Goal: Information Seeking & Learning: Check status

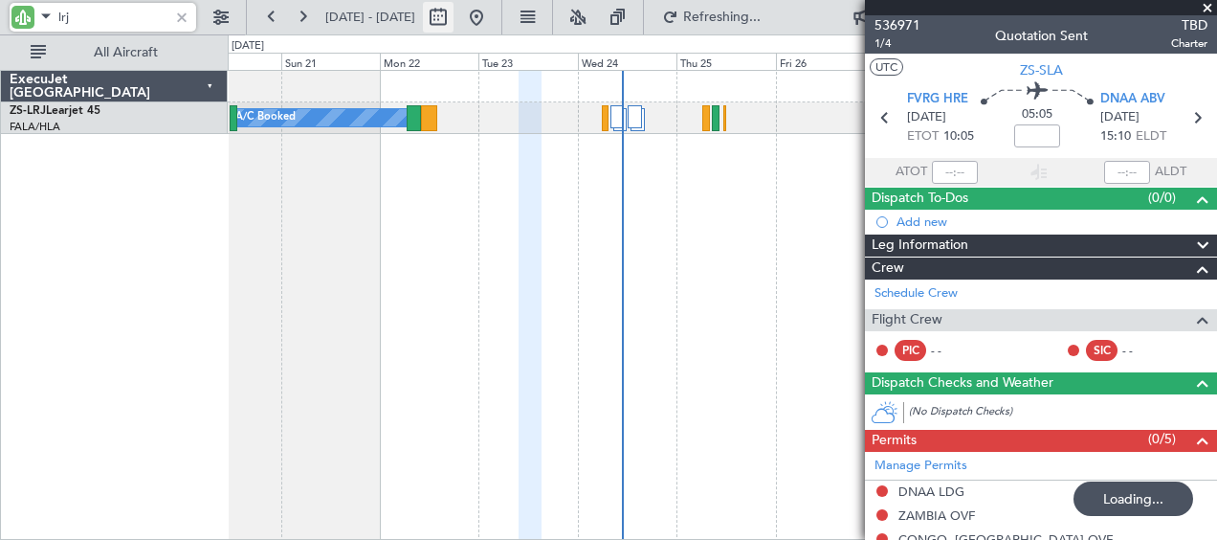
type input "lrj"
click at [453, 16] on button at bounding box center [438, 17] width 31 height 31
select select "9"
select select "2025"
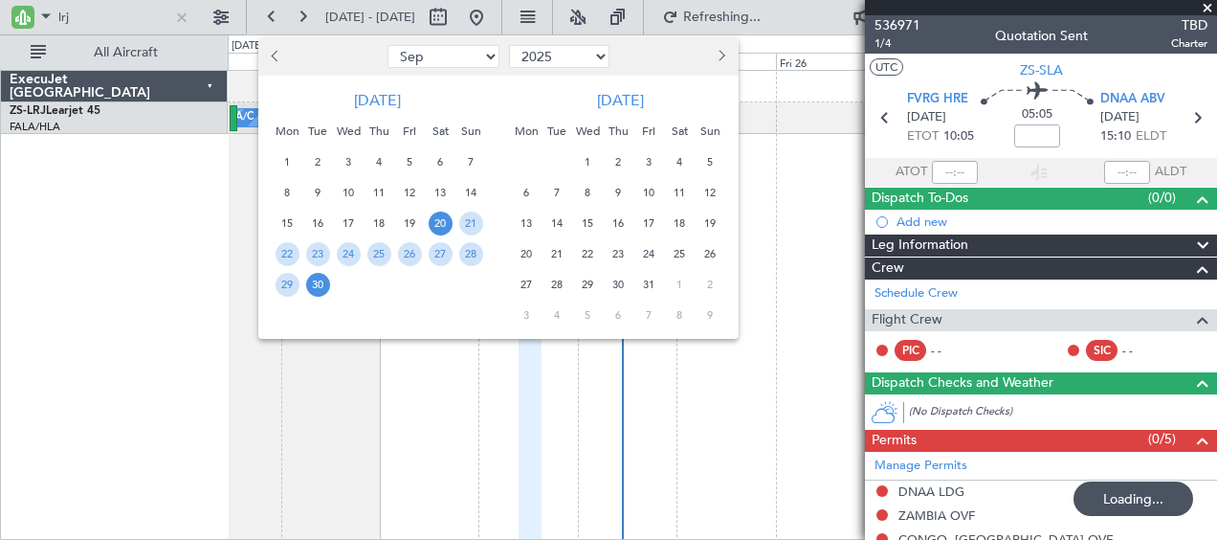
click at [463, 60] on select "Jan Feb Mar Apr May Jun [DATE] Aug Sep Oct Nov Dec" at bounding box center [443, 56] width 112 height 23
select select "12"
click at [387, 45] on select "Jan Feb Mar Apr May Jun [DATE] Aug Sep Oct Nov Dec" at bounding box center [443, 56] width 112 height 23
click at [409, 254] on span "26" at bounding box center [410, 254] width 24 height 24
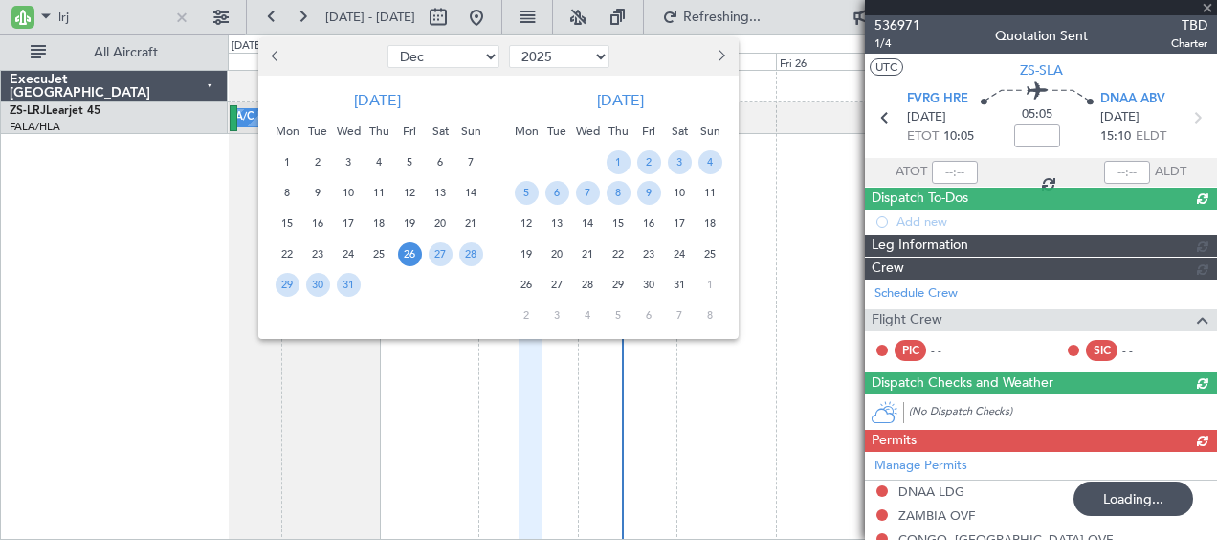
click at [647, 197] on span "9" at bounding box center [649, 193] width 24 height 24
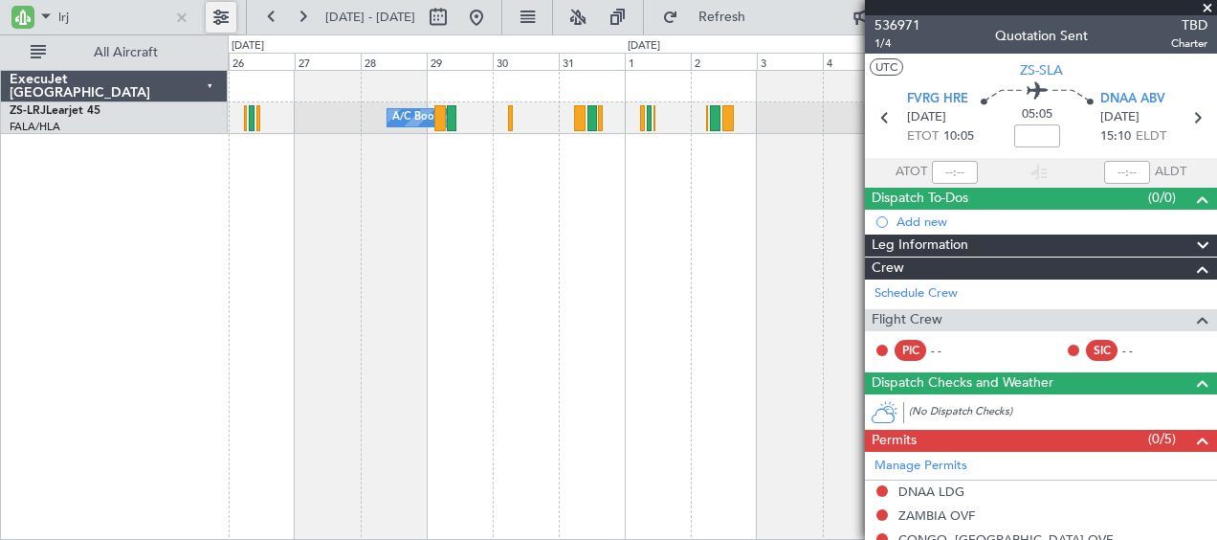
click at [221, 20] on button at bounding box center [221, 17] width 31 height 31
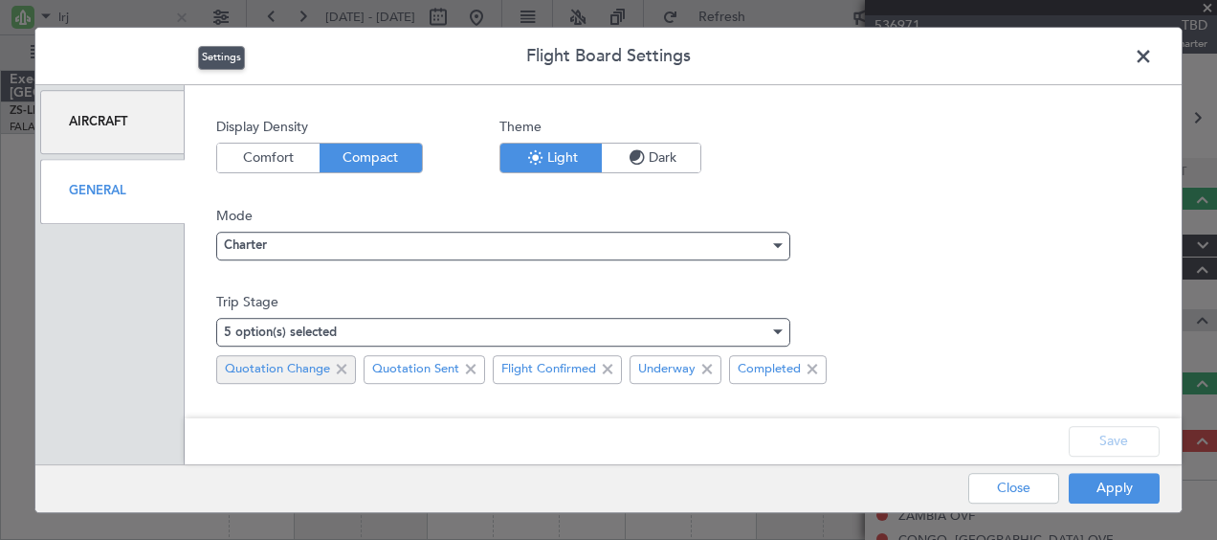
click at [338, 369] on span at bounding box center [341, 369] width 23 height 23
click at [312, 367] on span at bounding box center [323, 369] width 23 height 23
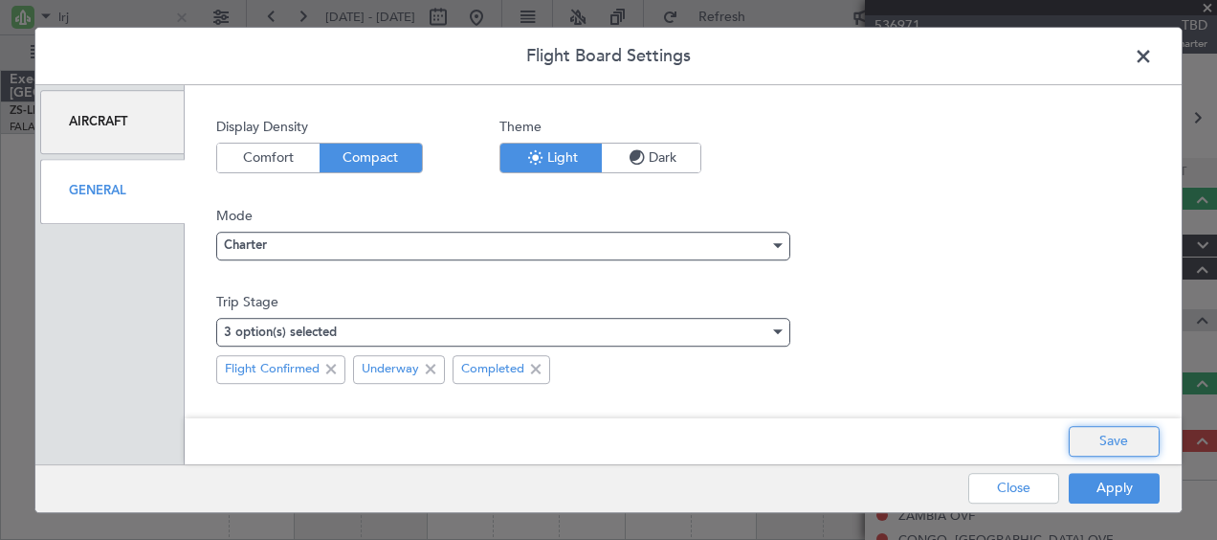
click at [1126, 448] on button "Save" at bounding box center [1113, 441] width 91 height 31
click at [1127, 488] on button "Apply" at bounding box center [1113, 488] width 91 height 31
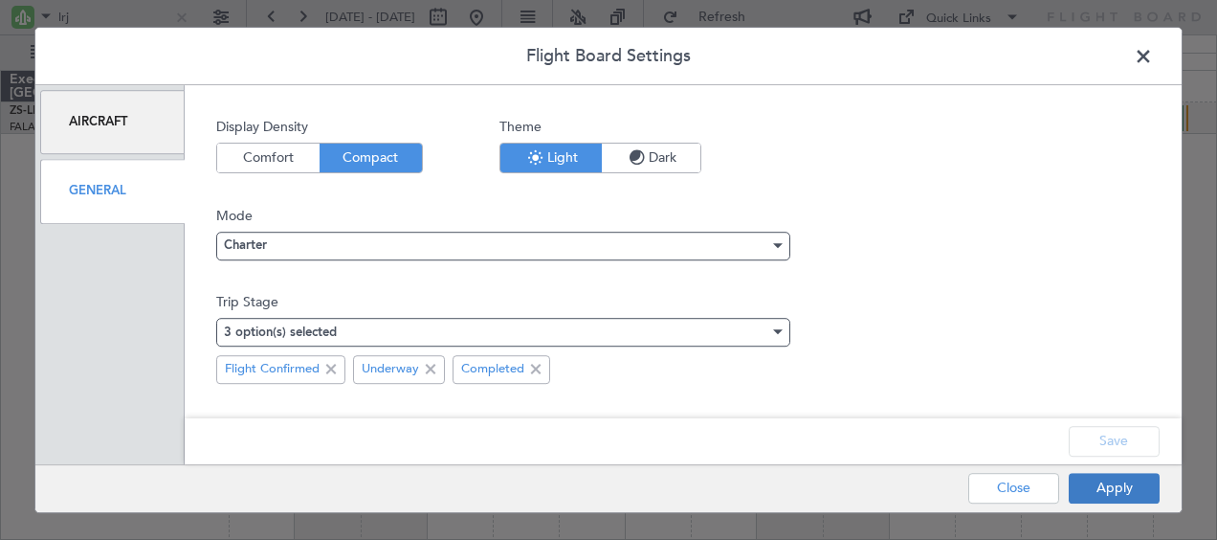
type input "0"
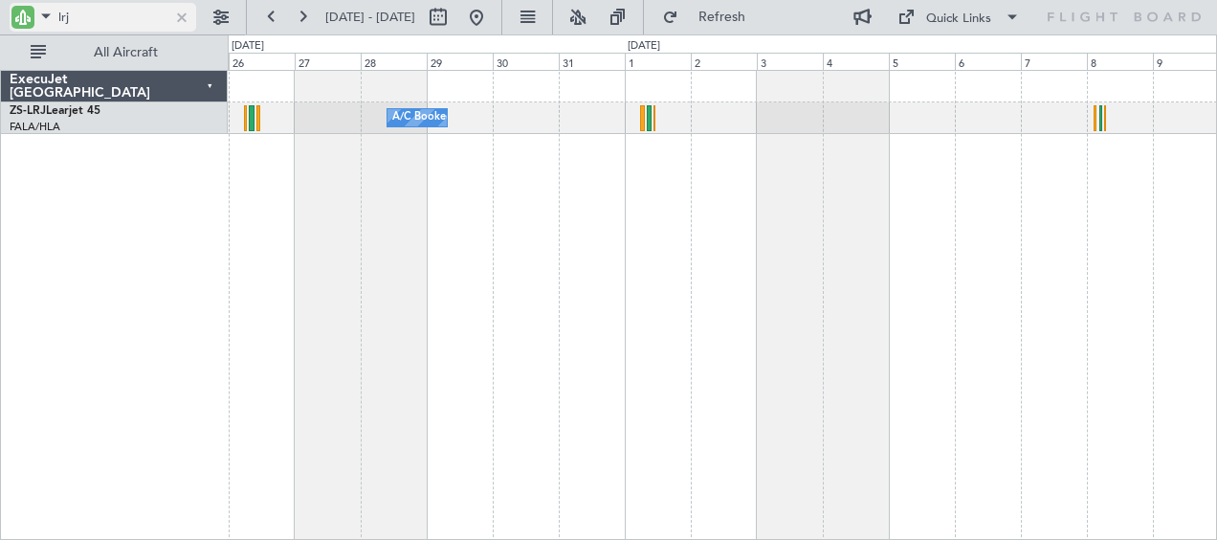
click at [175, 14] on div at bounding box center [181, 17] width 21 height 21
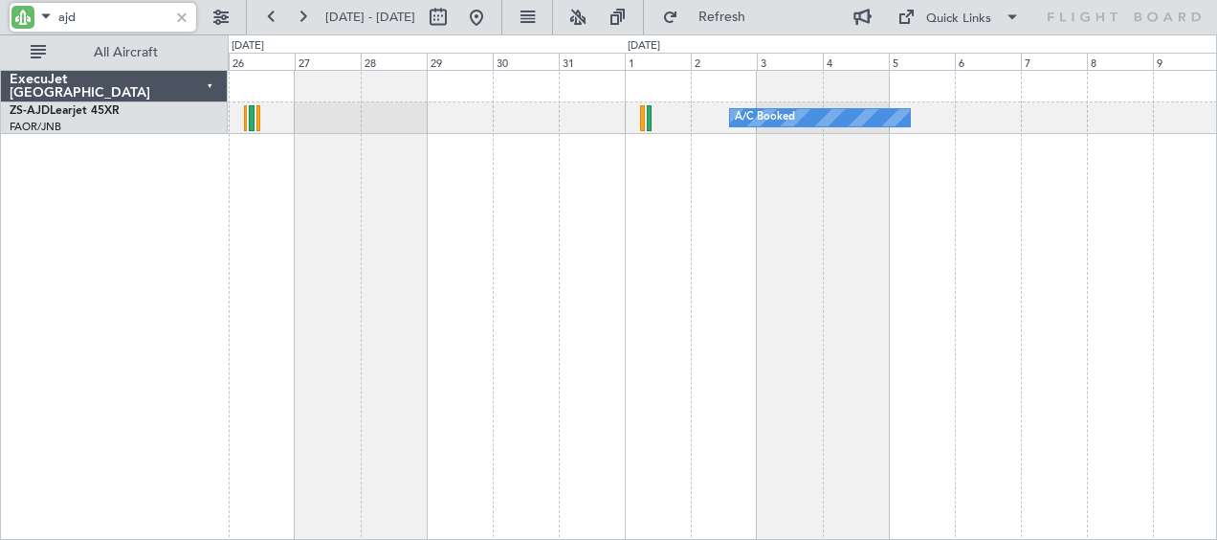
type input "ajd"
click at [492, 19] on button at bounding box center [476, 17] width 31 height 31
